Goal: Transaction & Acquisition: Purchase product/service

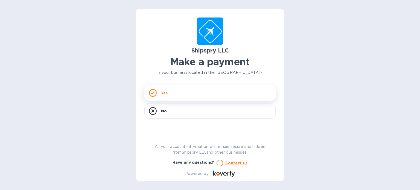
click at [175, 93] on div "Yes" at bounding box center [209, 92] width 131 height 15
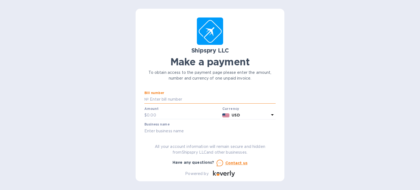
click at [192, 98] on input "text" at bounding box center [212, 99] width 127 height 8
paste input "39842A"
type input "39842A"
click at [159, 114] on input "text" at bounding box center [183, 115] width 73 height 8
paste input "634.20"
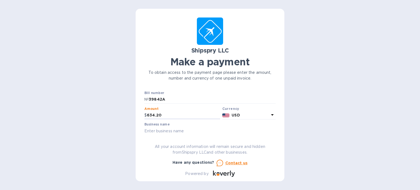
type input "634.20"
click at [189, 132] on input "text" at bounding box center [209, 131] width 131 height 8
type input "SpeciMed Anatomy LLC"
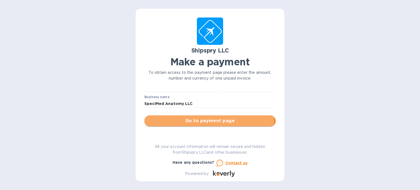
click at [180, 118] on span "Go to payment page" at bounding box center [210, 120] width 122 height 7
